Goal: Information Seeking & Learning: Learn about a topic

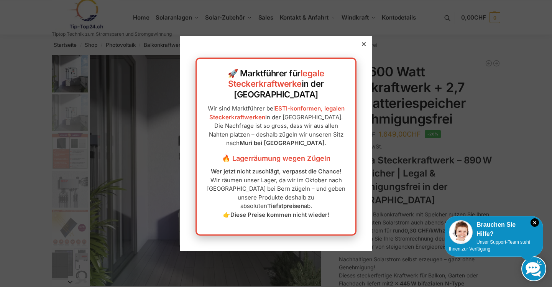
click at [355, 59] on div "🚀 Marktführer für legale Steckerkraftwerke in der [GEOGRAPHIC_DATA] Wir sind Ma…" at bounding box center [276, 143] width 192 height 215
click at [362, 46] on icon at bounding box center [364, 44] width 4 height 4
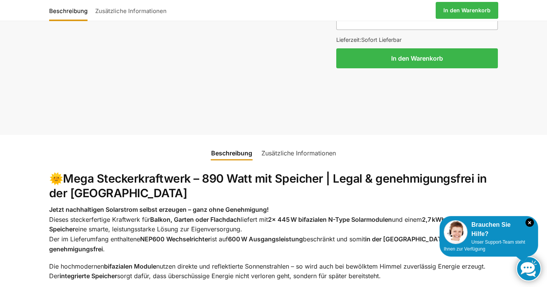
scroll to position [796, 0]
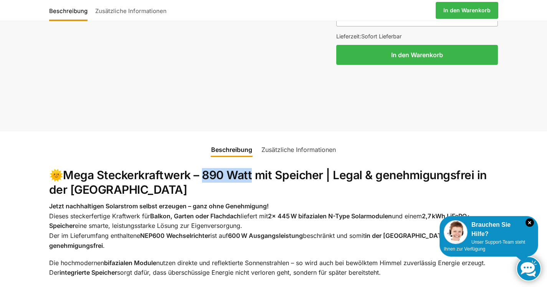
copy strong "890 Watt"
drag, startPoint x: 250, startPoint y: 153, endPoint x: 200, endPoint y: 157, distance: 49.7
click at [200, 168] on strong "Mega Steckerkraftwerk – 890 Watt mit Speicher | Legal & genehmigungsfrei in der…" at bounding box center [267, 182] width 437 height 28
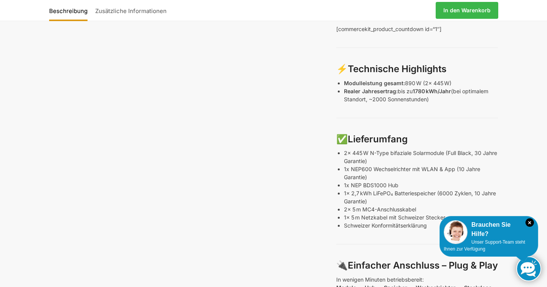
scroll to position [337, 0]
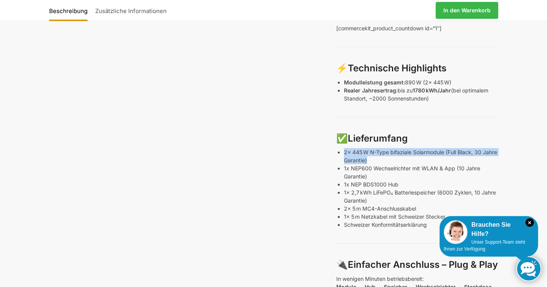
drag, startPoint x: 389, startPoint y: 140, endPoint x: 340, endPoint y: 126, distance: 52.0
click at [340, 126] on div "🌞 Mega Steckerkraftwerk – 890 W mit Speicher | Legal & genehmigungsfrei in der …" at bounding box center [417, 111] width 162 height 589
click at [421, 148] on p "2x 445 W N-Type bifaziale Solarmodule (Full Black, 30 Jahre Garantie)" at bounding box center [421, 156] width 154 height 16
drag, startPoint x: 447, startPoint y: 130, endPoint x: 338, endPoint y: 129, distance: 109.0
click at [338, 129] on div "🌞 Mega Steckerkraftwerk – 890 W mit Speicher | Legal & genehmigungsfrei in der …" at bounding box center [417, 111] width 162 height 589
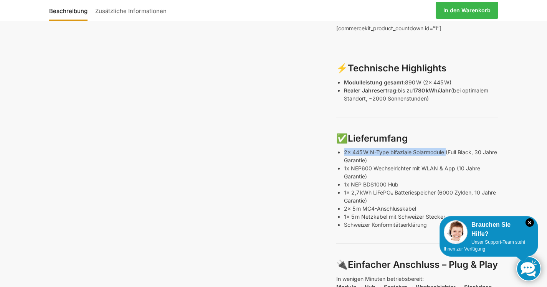
copy p "2x 445 W N-Type bifaziale Solarmodule"
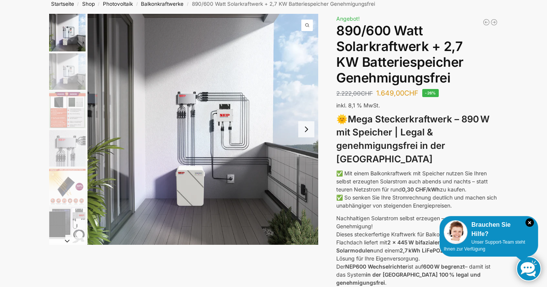
scroll to position [43, 0]
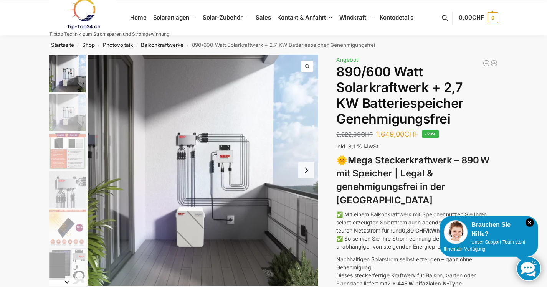
click at [62, 143] on img "3 / 12" at bounding box center [67, 151] width 36 height 36
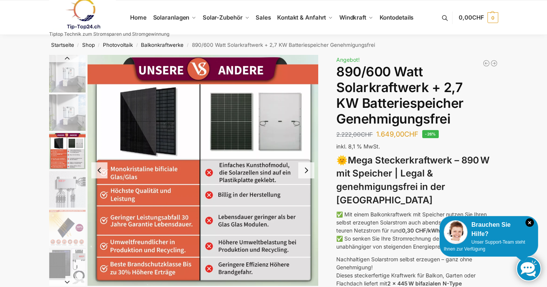
click at [62, 185] on img "4 / 12" at bounding box center [67, 189] width 36 height 36
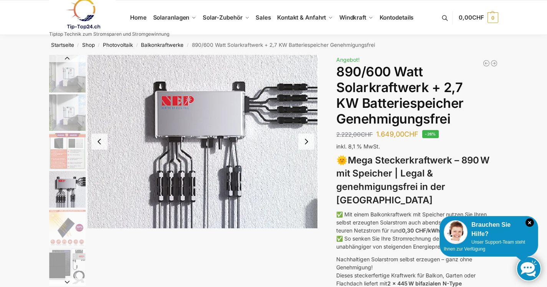
click at [64, 233] on img "5 / 12" at bounding box center [67, 227] width 36 height 36
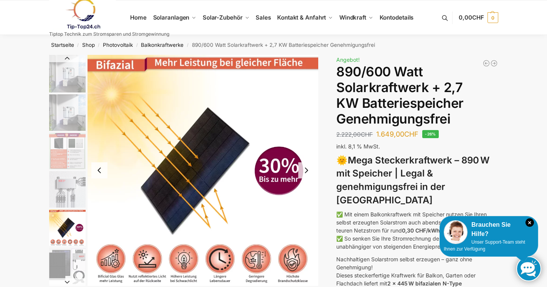
click at [62, 259] on img "6 / 12" at bounding box center [67, 266] width 36 height 36
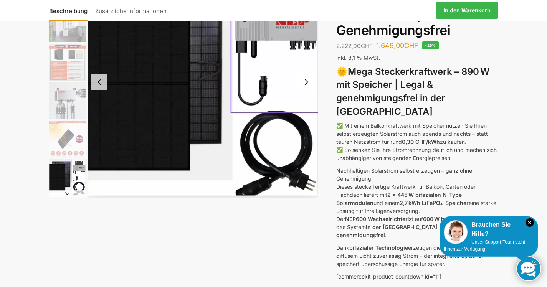
scroll to position [47, 0]
